Goal: Find specific page/section: Find specific page/section

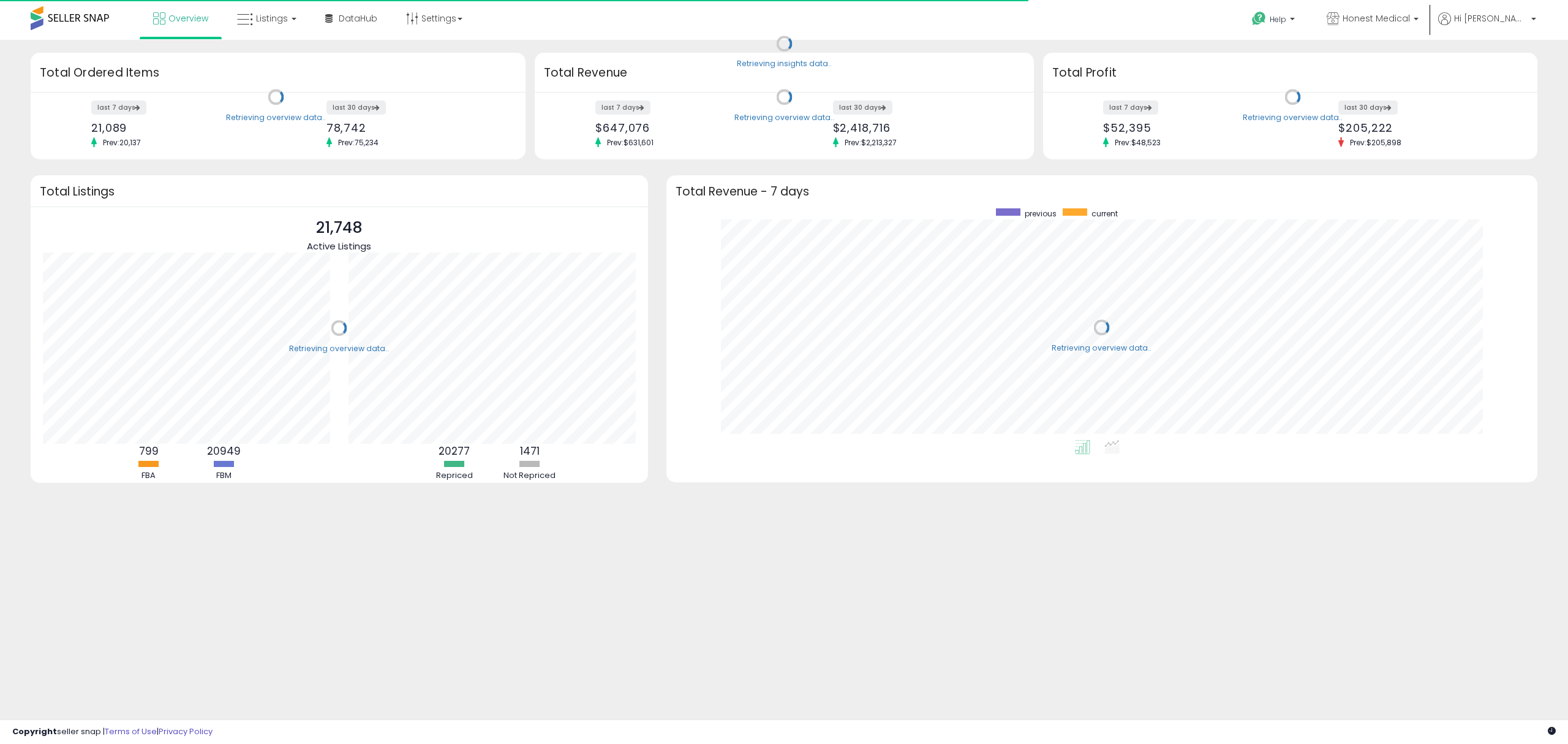
scroll to position [231, 846]
click at [280, 18] on span "Listings" at bounding box center [272, 18] width 32 height 12
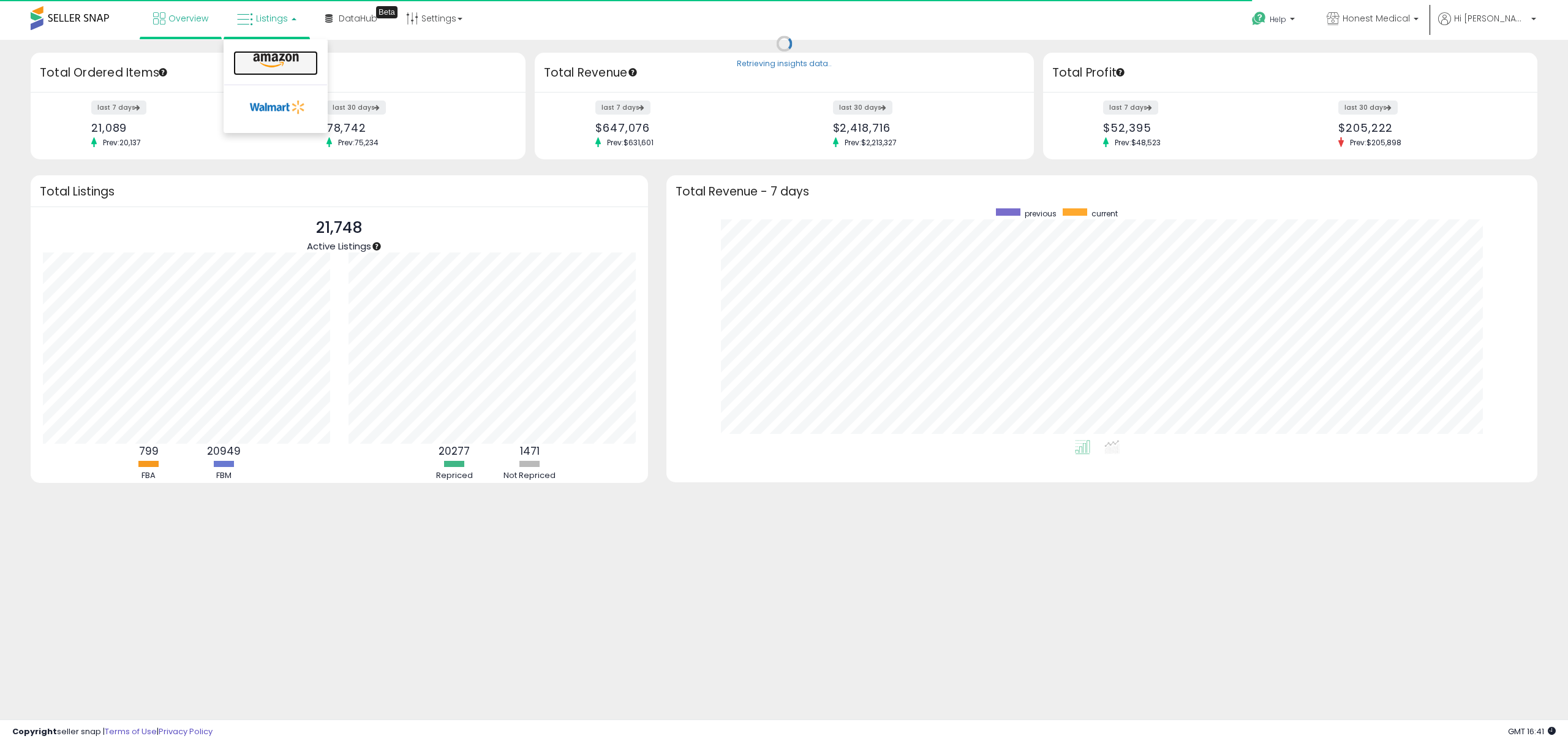
click at [277, 63] on icon at bounding box center [276, 61] width 53 height 16
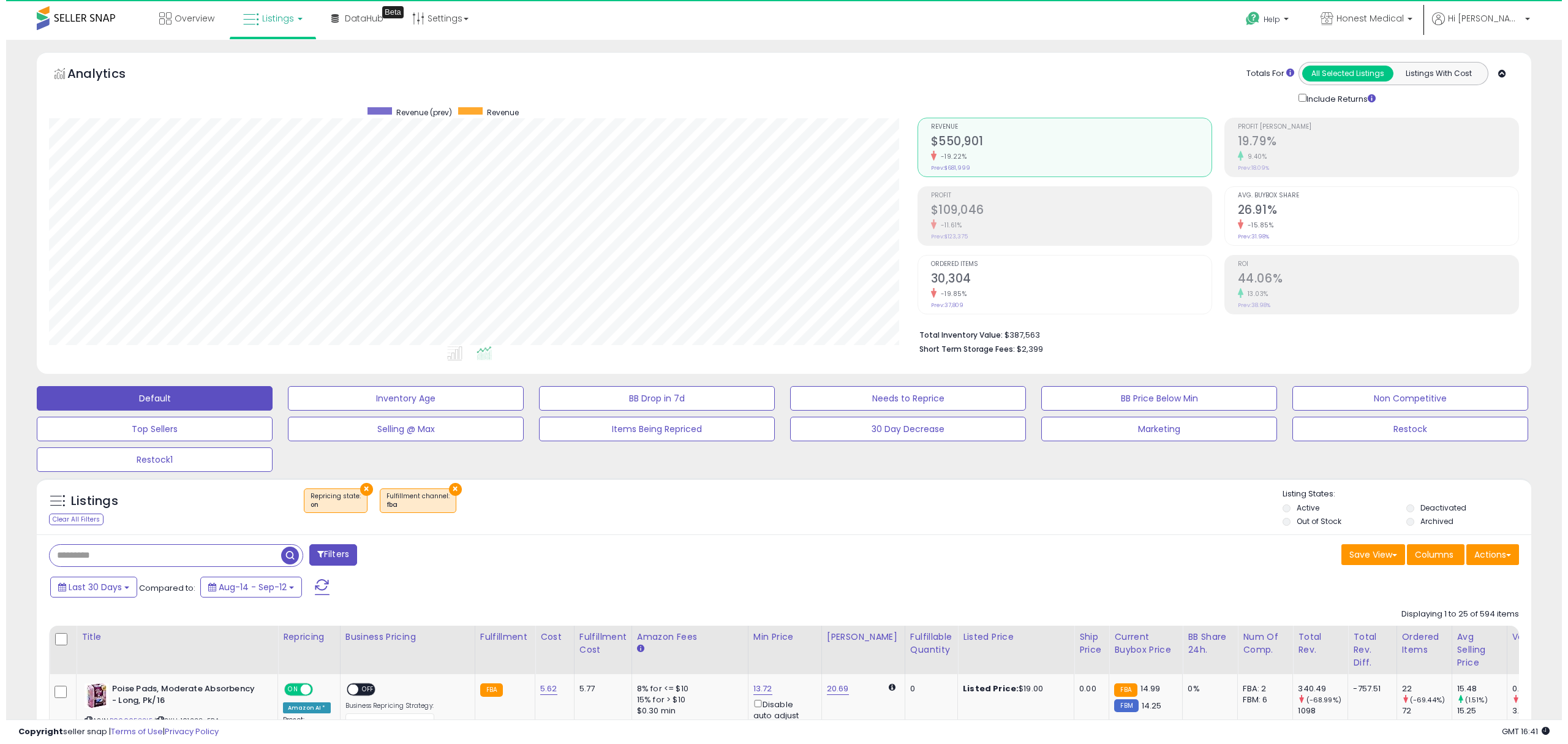
scroll to position [250, 868]
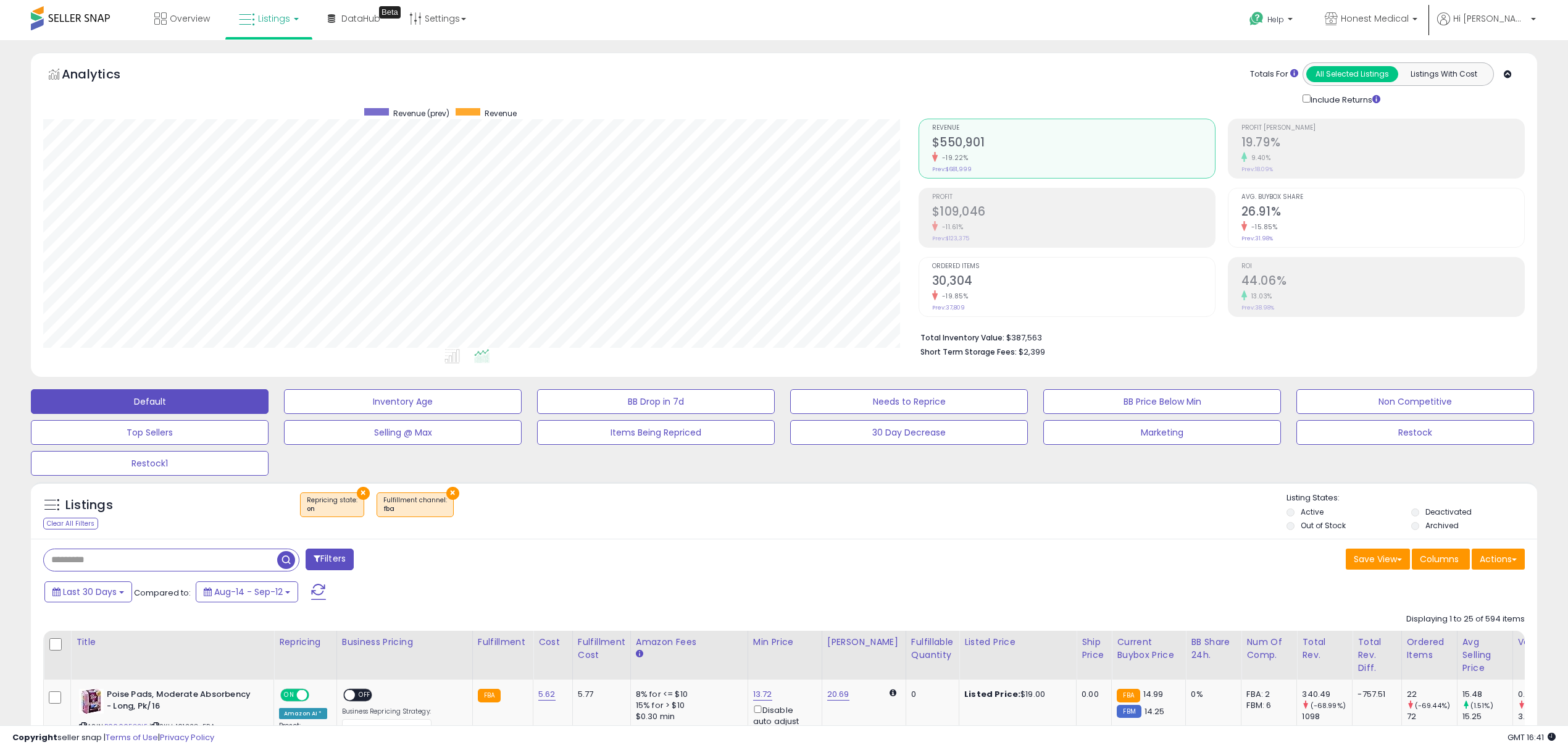
click at [212, 553] on input "text" at bounding box center [160, 559] width 233 height 22
drag, startPoint x: 239, startPoint y: 544, endPoint x: 236, endPoint y: 557, distance: 13.3
click at [242, 563] on input "text" at bounding box center [234, 559] width 380 height 22
paste input "**********"
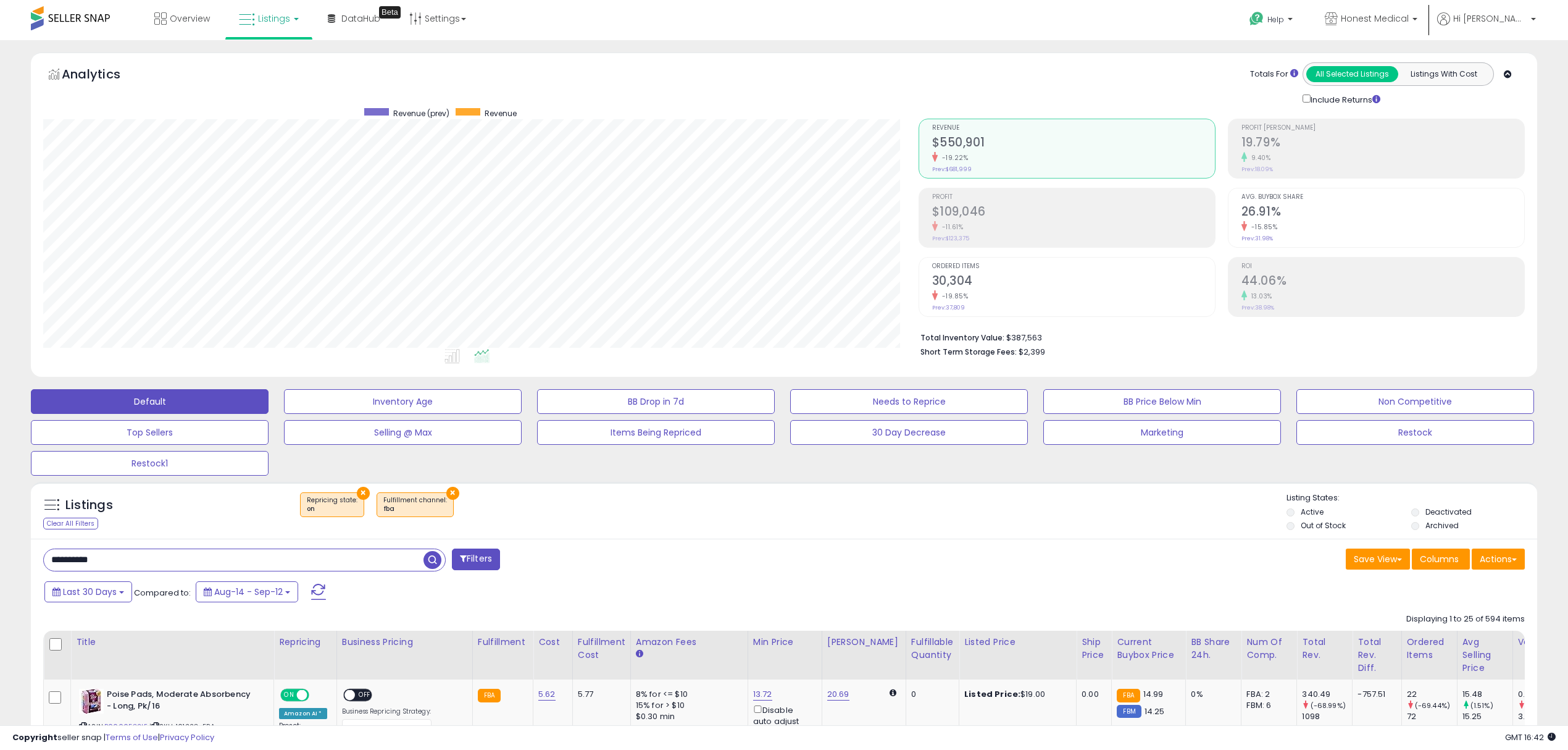
type input "**********"
click at [432, 559] on span "button" at bounding box center [432, 559] width 18 height 18
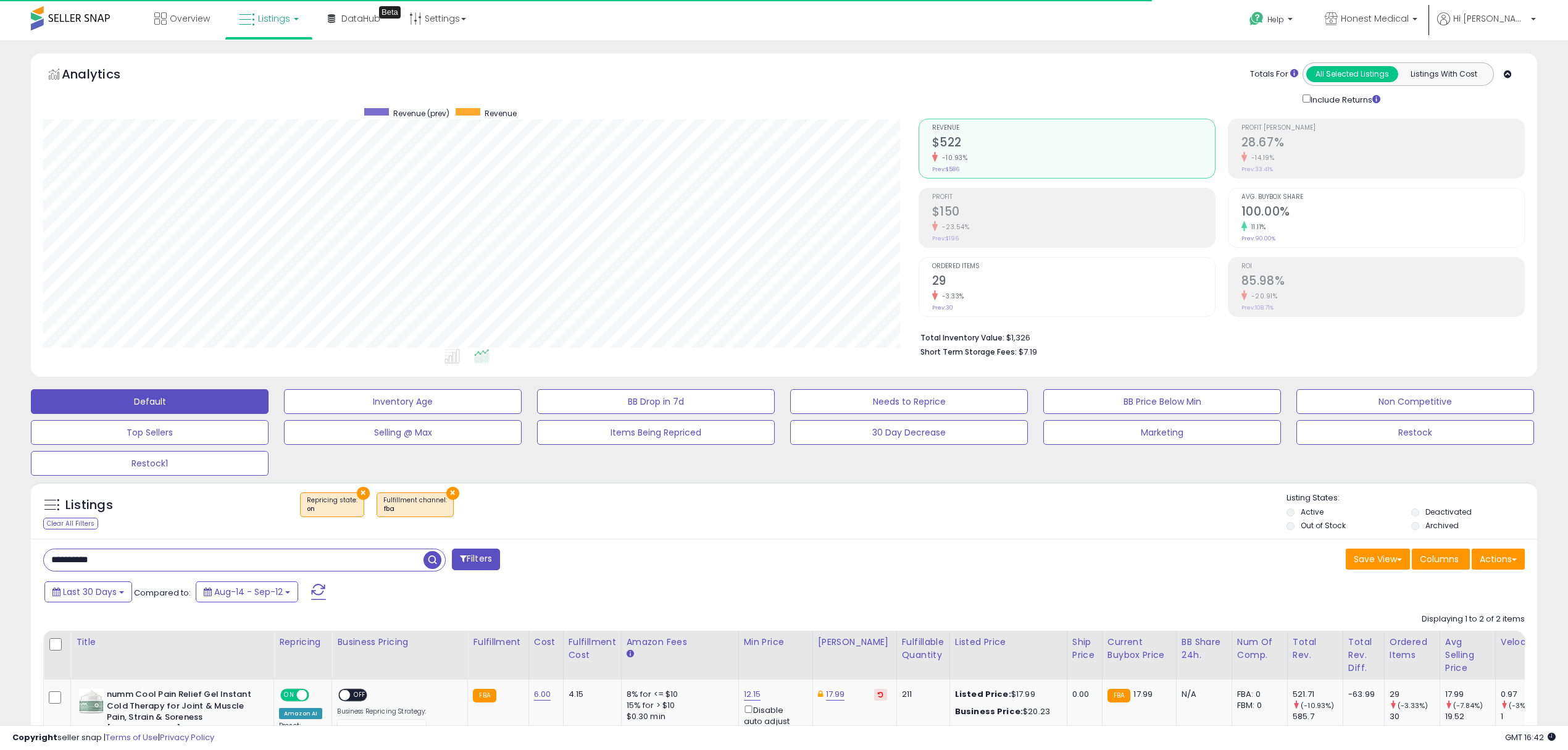
scroll to position [252, 875]
